Goal: Information Seeking & Learning: Find specific page/section

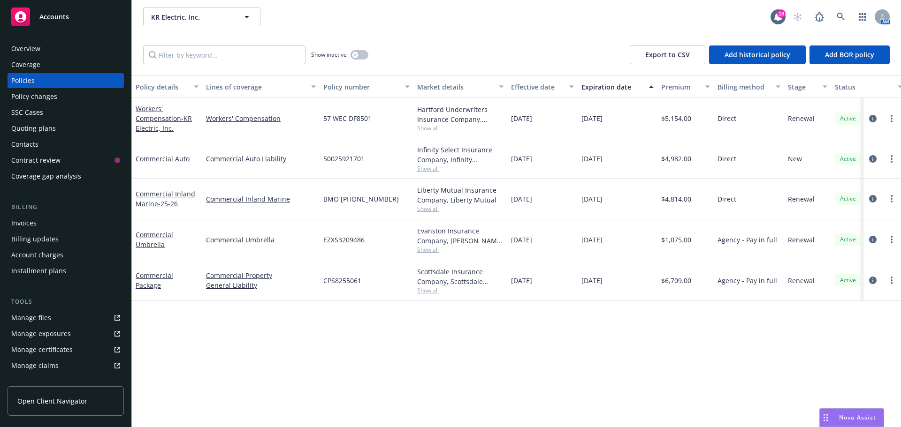
click at [26, 229] on div "Invoices" at bounding box center [23, 223] width 25 height 15
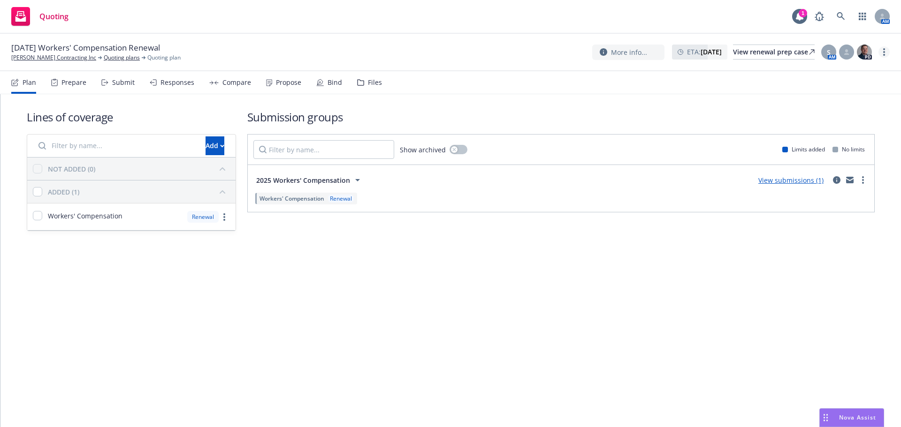
click at [884, 52] on circle "more" at bounding box center [884, 52] width 2 height 2
click at [826, 66] on link "Copy logging email" at bounding box center [836, 71] width 105 height 19
click at [292, 81] on div "Propose" at bounding box center [288, 83] width 25 height 8
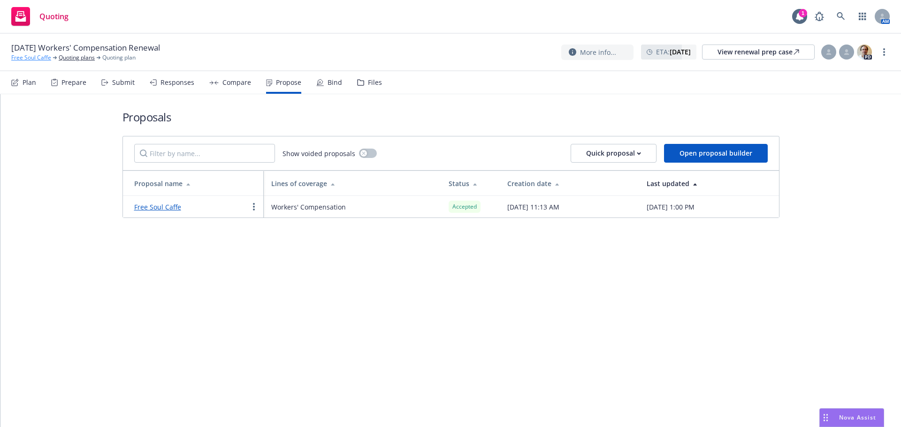
click at [31, 59] on link "Free Soul Caffe" at bounding box center [31, 57] width 40 height 8
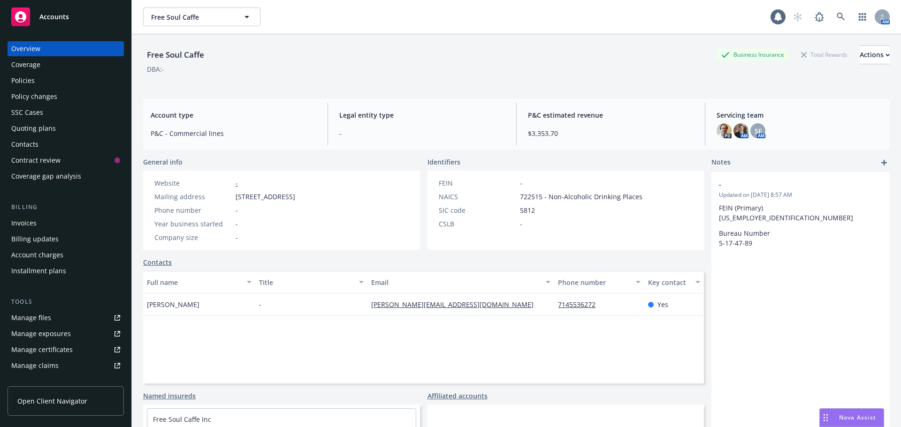
click at [73, 79] on div "Policies" at bounding box center [65, 80] width 109 height 15
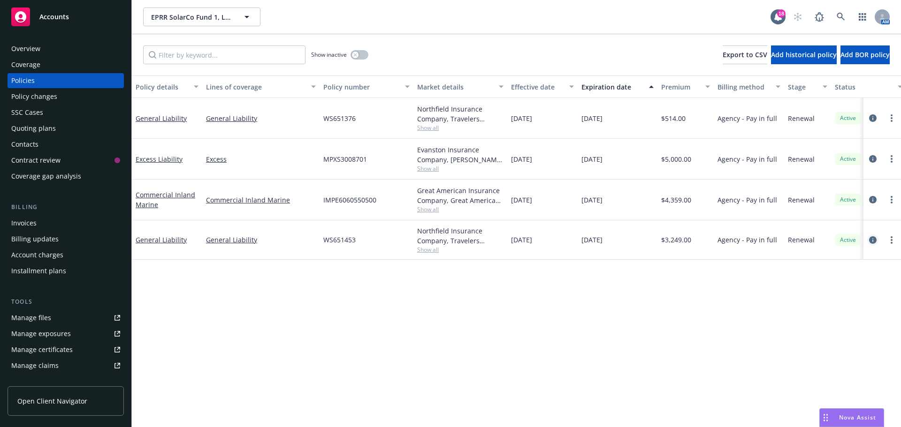
click at [874, 238] on icon "circleInformation" at bounding box center [873, 240] width 8 height 8
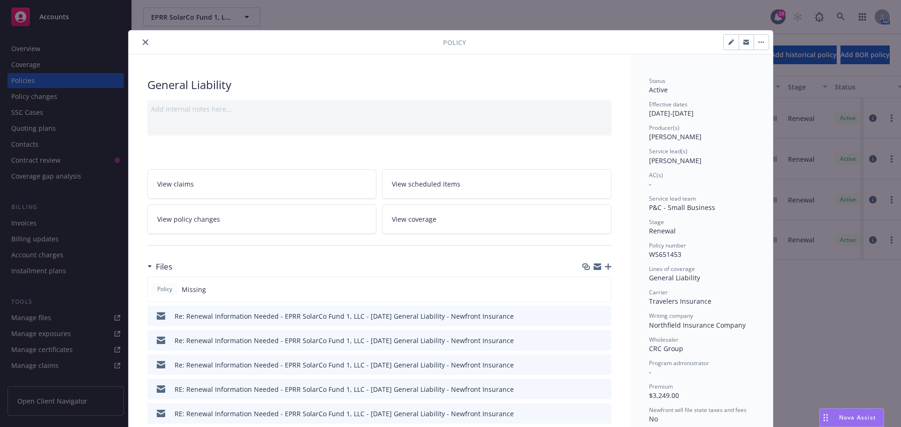
click at [146, 42] on button "close" at bounding box center [145, 42] width 11 height 11
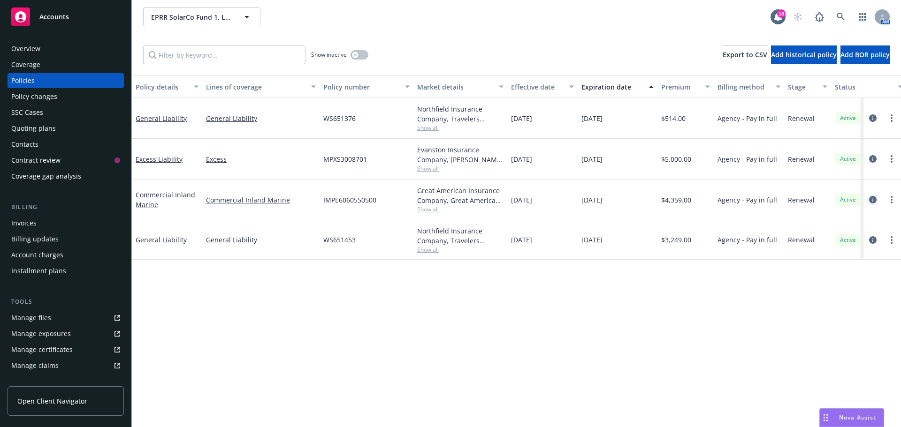
click at [870, 201] on icon "circleInformation" at bounding box center [873, 200] width 8 height 8
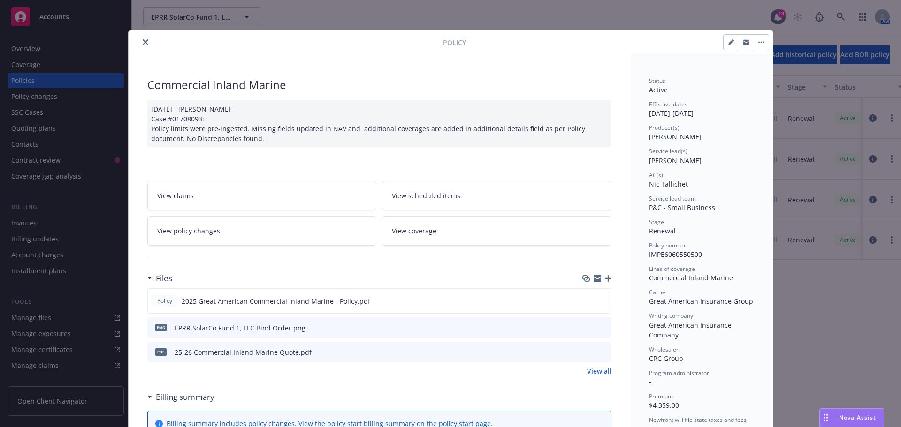
click at [144, 45] on button "close" at bounding box center [145, 42] width 11 height 11
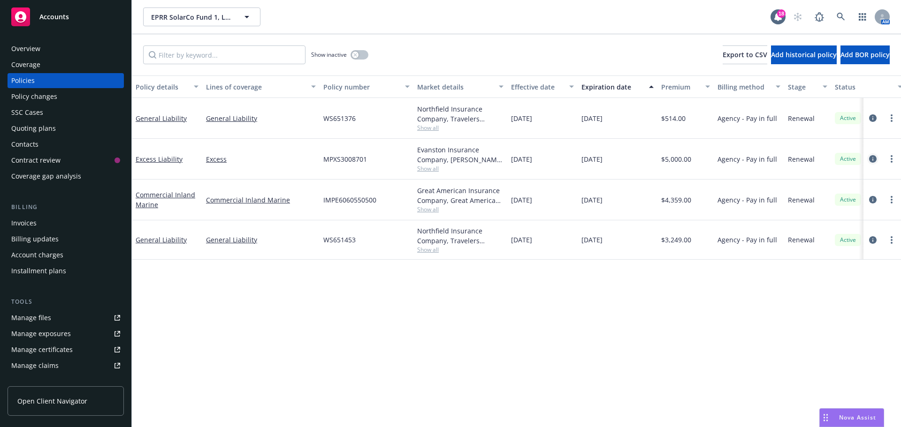
click at [869, 158] on icon "circleInformation" at bounding box center [873, 159] width 8 height 8
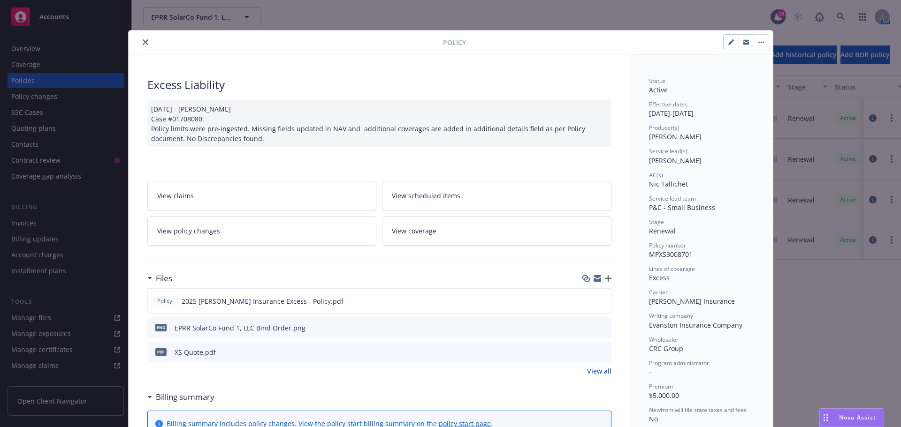
click at [143, 42] on icon "close" at bounding box center [146, 42] width 6 height 6
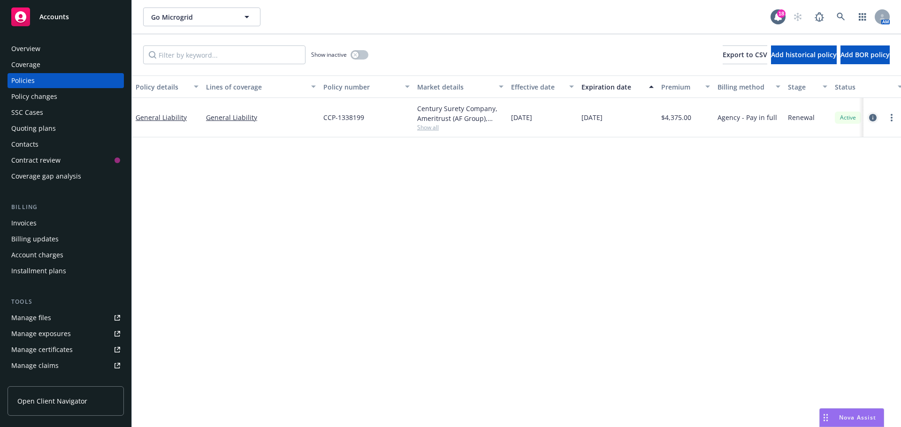
click at [870, 117] on icon "circleInformation" at bounding box center [873, 118] width 8 height 8
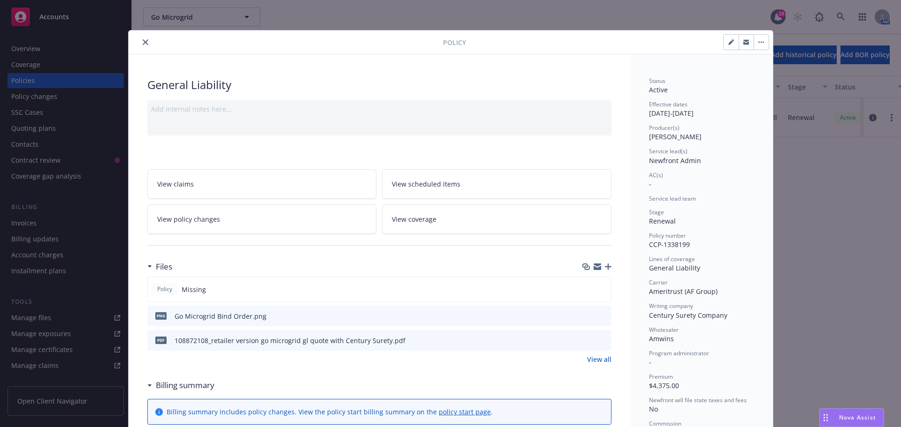
click at [143, 40] on icon "close" at bounding box center [146, 42] width 6 height 6
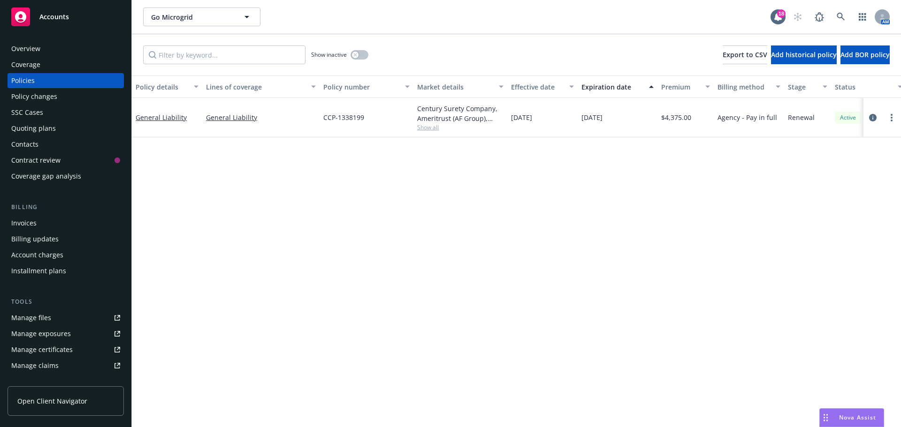
click at [851, 16] on div "AM" at bounding box center [838, 17] width 101 height 19
click at [848, 16] on link at bounding box center [840, 17] width 19 height 19
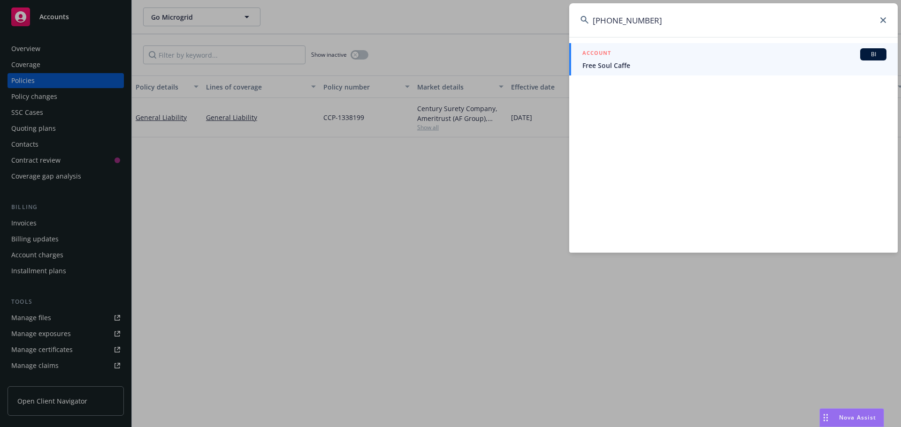
type input "[PHONE_NUMBER]"
click at [623, 67] on span "Free Soul Caffe" at bounding box center [734, 66] width 304 height 10
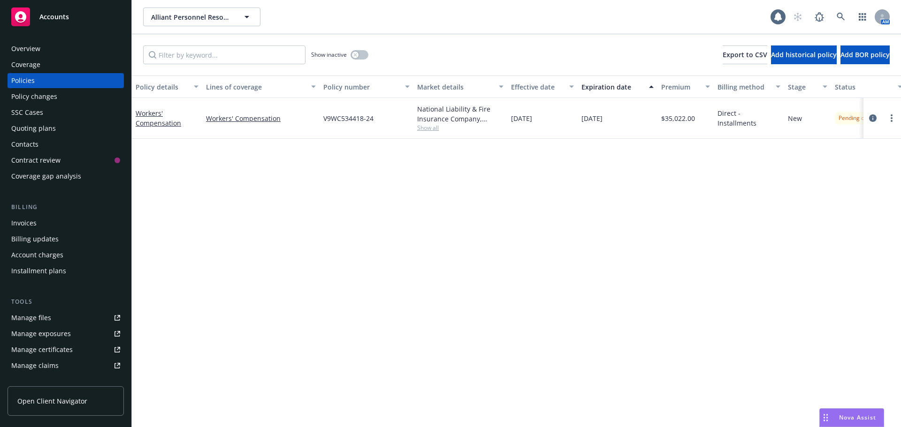
click at [51, 52] on div "Overview" at bounding box center [65, 48] width 109 height 15
